Goal: Check status: Check status

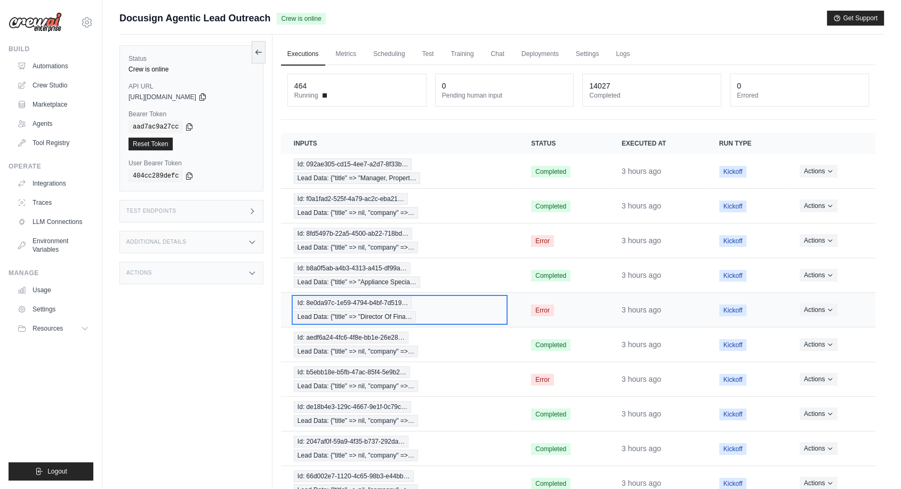
click at [375, 307] on span "Id: 8e0da97c-1e59-4794-b4bf-7d519…" at bounding box center [353, 303] width 118 height 12
click at [218, 371] on div "Status Crew is online API URL copied https://docusign-agentic-lead-outreach-233…" at bounding box center [195, 279] width 153 height 489
click at [259, 58] on button at bounding box center [259, 52] width 14 height 22
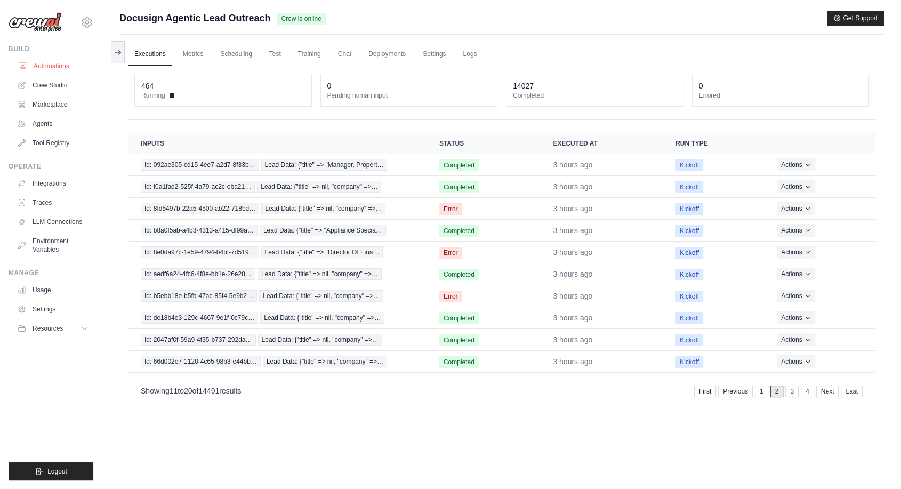
click at [67, 71] on link "Automations" at bounding box center [54, 66] width 81 height 17
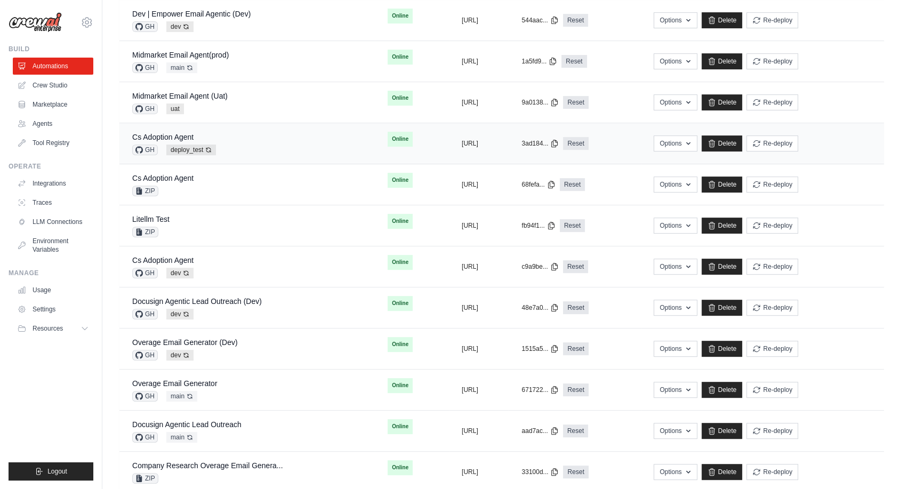
scroll to position [533, 0]
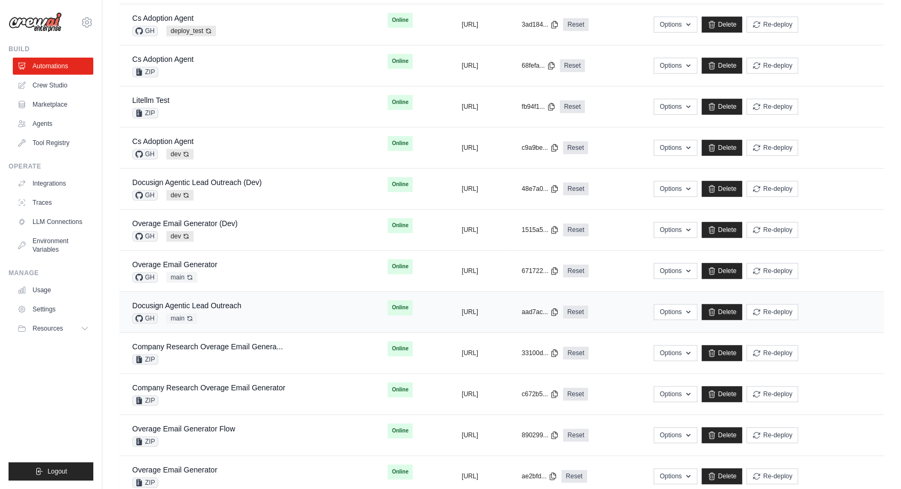
click at [268, 301] on div "Docusign Agentic Lead Outreach GH main Auto-deploy enabled" at bounding box center [247, 311] width 230 height 23
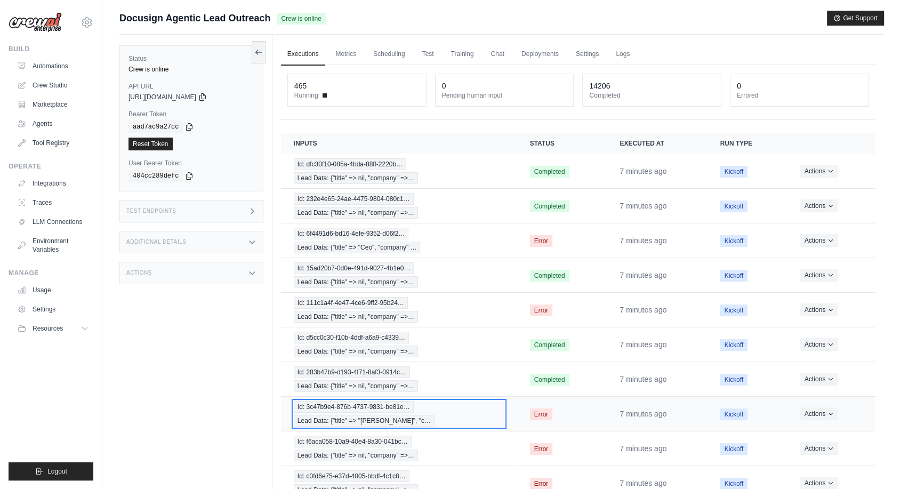
click at [334, 415] on span "Lead Data: {"title" => "Jacob Goins", "c…" at bounding box center [364, 421] width 141 height 12
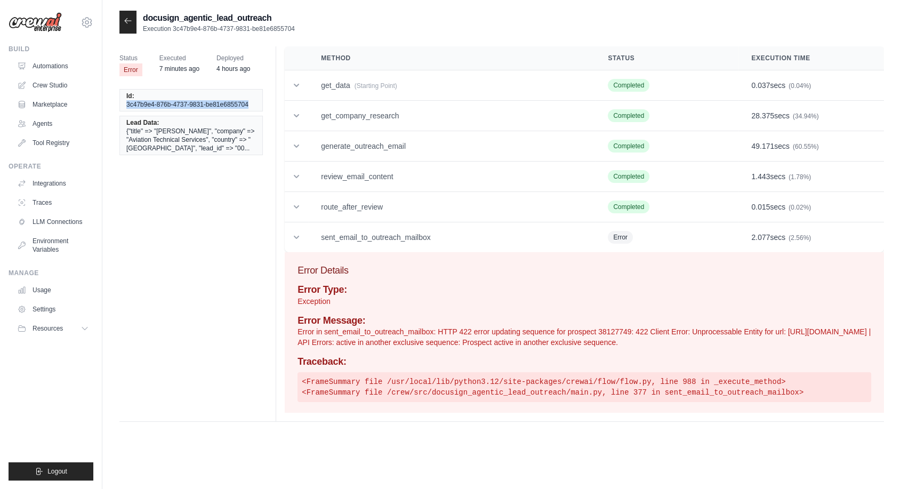
drag, startPoint x: 247, startPoint y: 101, endPoint x: 128, endPoint y: 110, distance: 119.8
click at [128, 110] on li "Id: 3c47b9e4-876b-4737-9831-be81e6855704" at bounding box center [190, 100] width 143 height 22
copy span "3c47b9e4-876b-4737-9831-be81e6855704"
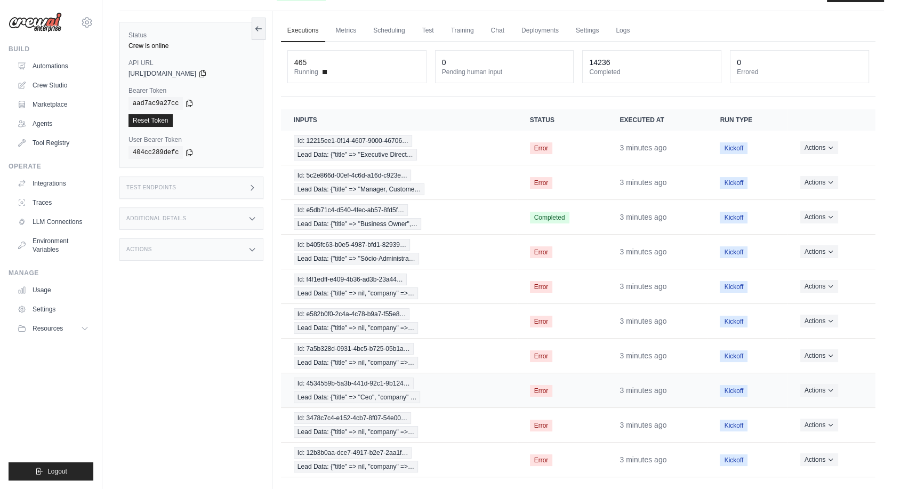
scroll to position [59, 0]
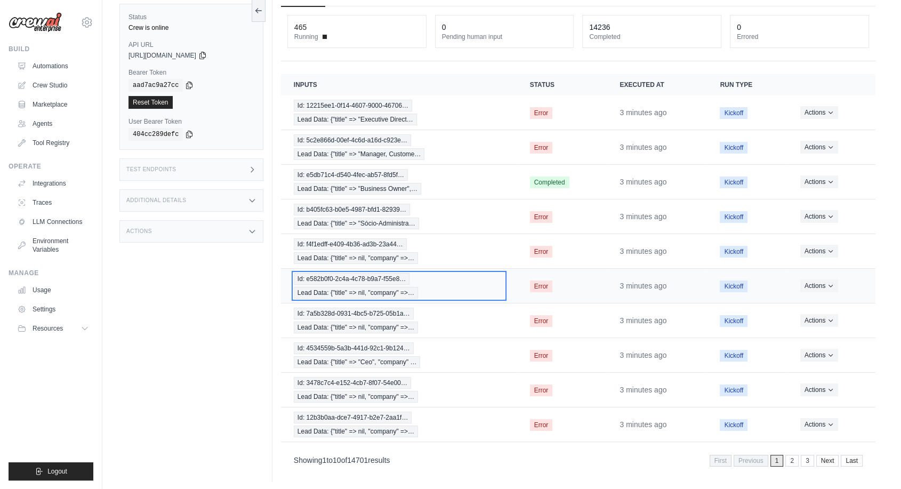
click at [362, 287] on span "Lead Data: {"title" => nil, "company" =>…" at bounding box center [356, 293] width 124 height 12
